Goal: Task Accomplishment & Management: Use online tool/utility

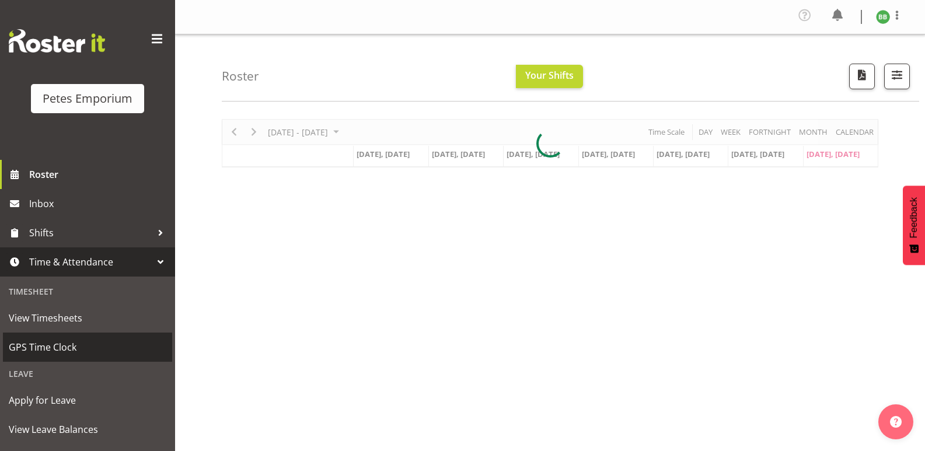
click at [84, 344] on span "GPS Time Clock" at bounding box center [88, 347] width 158 height 18
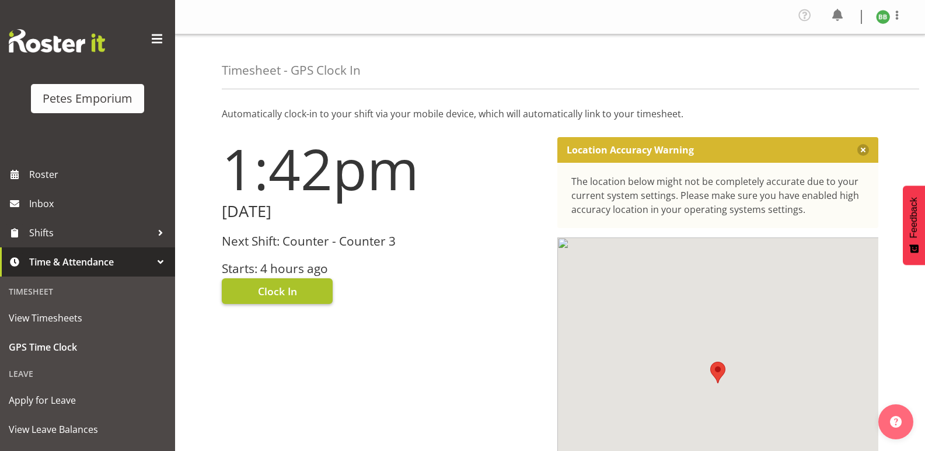
click at [285, 296] on span "Clock In" at bounding box center [277, 291] width 39 height 15
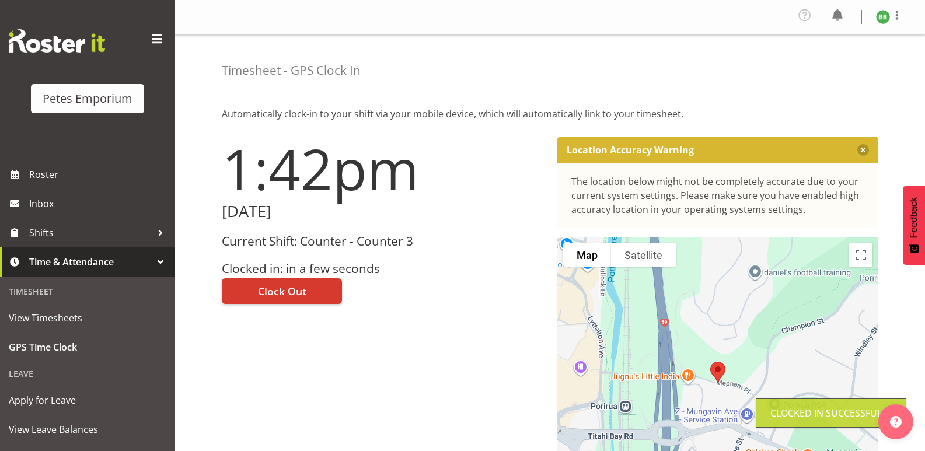
click at [887, 20] on img at bounding box center [883, 17] width 14 height 14
click at [840, 65] on link "Log Out" at bounding box center [848, 64] width 112 height 21
